Goal: Navigation & Orientation: Find specific page/section

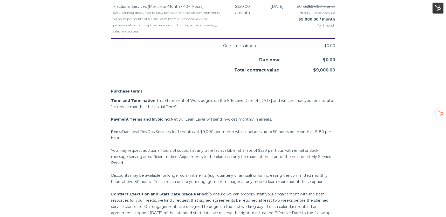
scroll to position [321, 0]
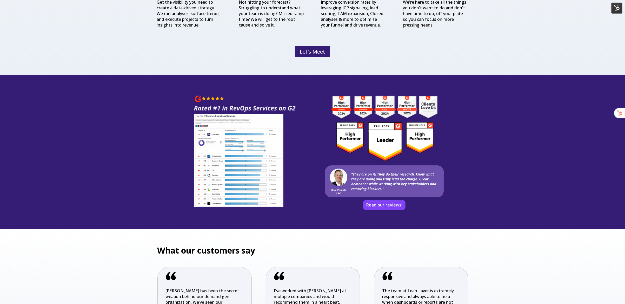
scroll to position [835, 0]
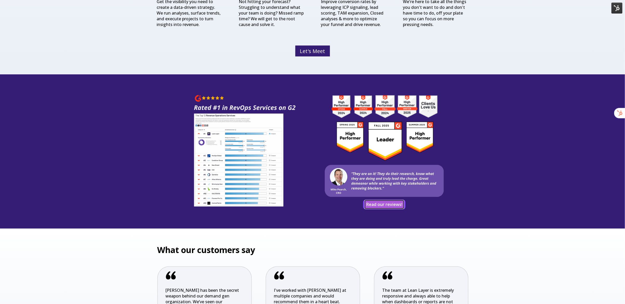
click at [384, 202] on link "Read our reviews!" at bounding box center [384, 204] width 39 height 8
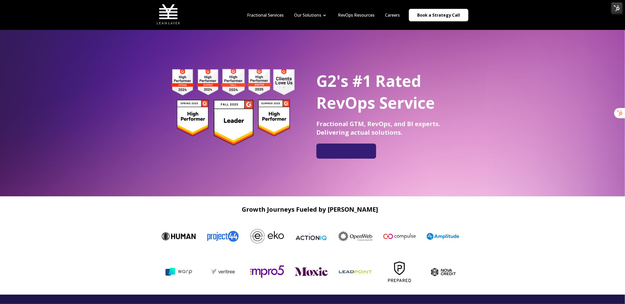
scroll to position [0, 0]
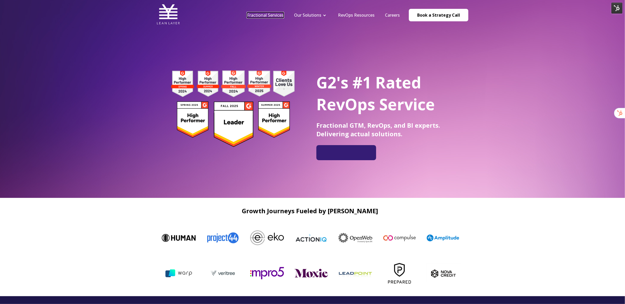
click at [281, 14] on link "Fractional Services" at bounding box center [265, 15] width 37 height 6
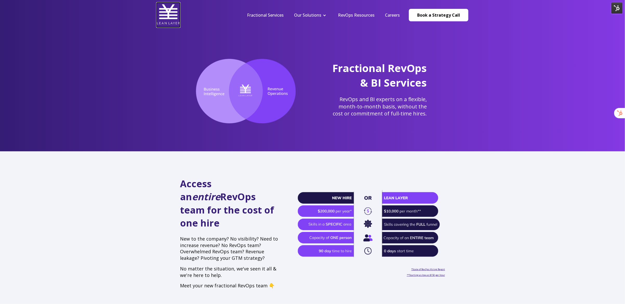
click at [168, 17] on img at bounding box center [168, 14] width 23 height 23
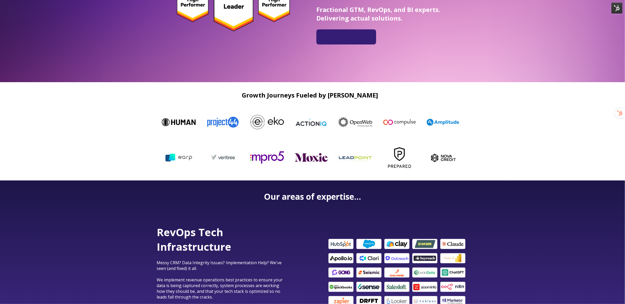
scroll to position [126, 0]
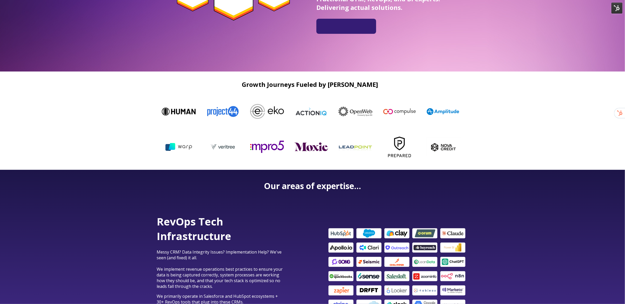
click at [616, 5] on img at bounding box center [616, 8] width 11 height 11
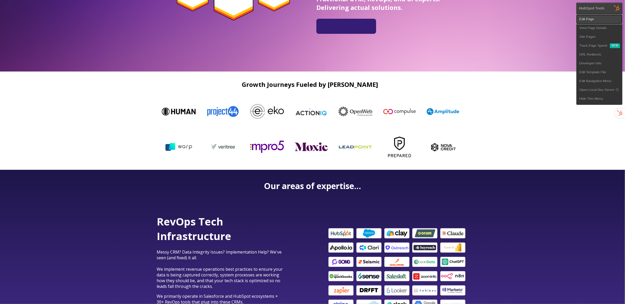
click at [606, 21] on link "Edit Page" at bounding box center [599, 19] width 45 height 9
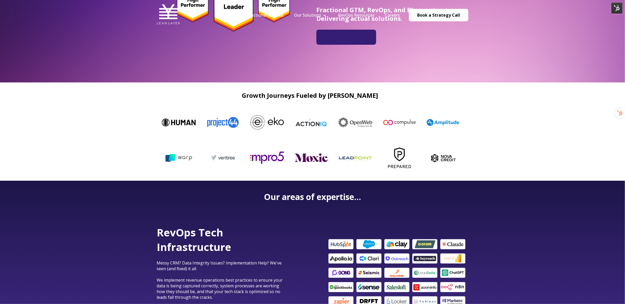
scroll to position [141, 0]
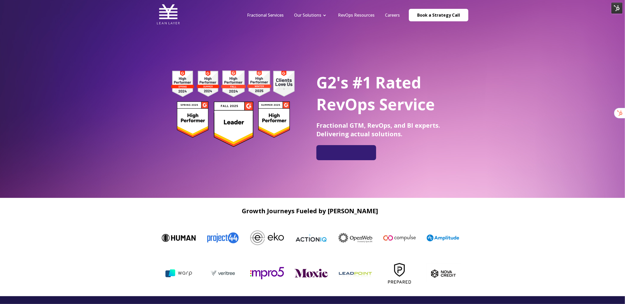
click at [616, 10] on img at bounding box center [616, 8] width 11 height 11
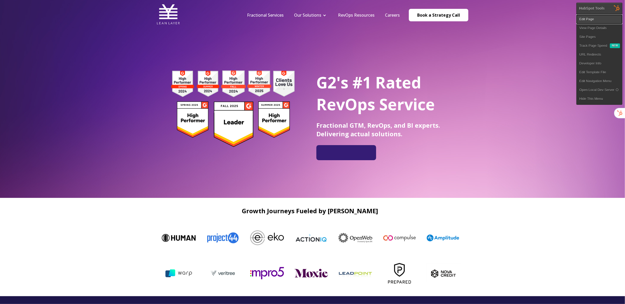
click at [612, 18] on link "Edit Page" at bounding box center [599, 19] width 45 height 9
